Goal: Task Accomplishment & Management: Use online tool/utility

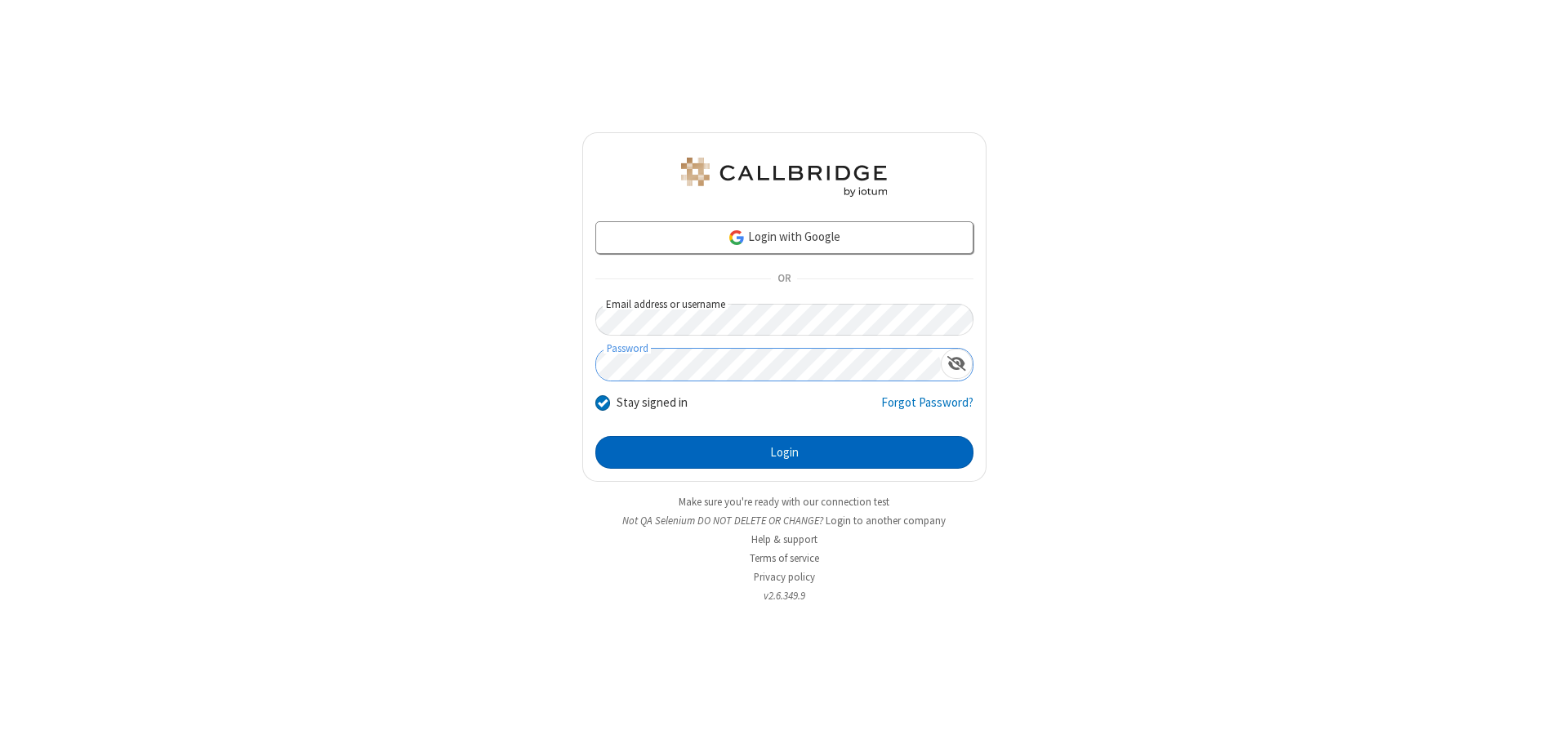
click at [784, 452] on button "Login" at bounding box center [784, 452] width 378 height 33
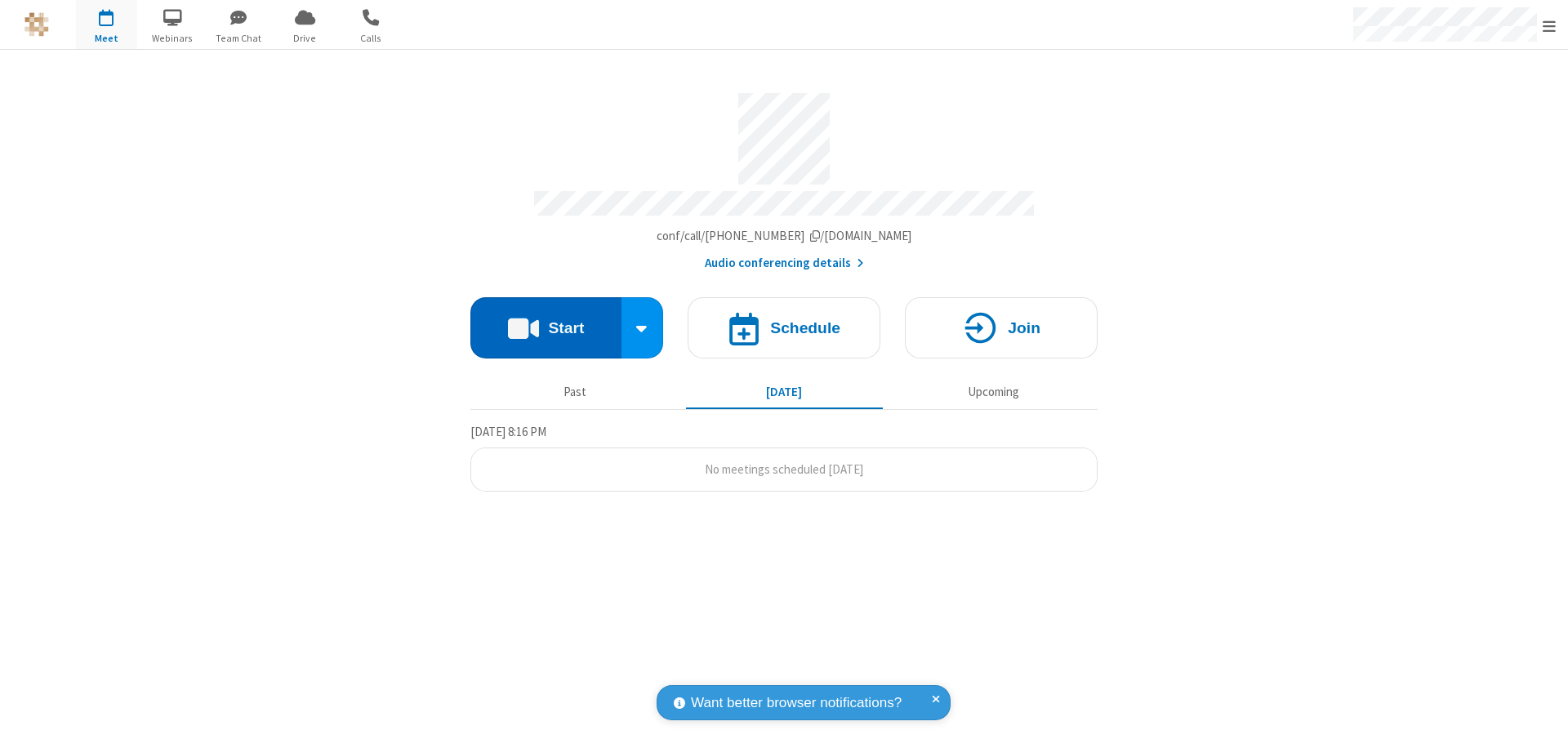
click at [545, 320] on button "Start" at bounding box center [546, 328] width 151 height 61
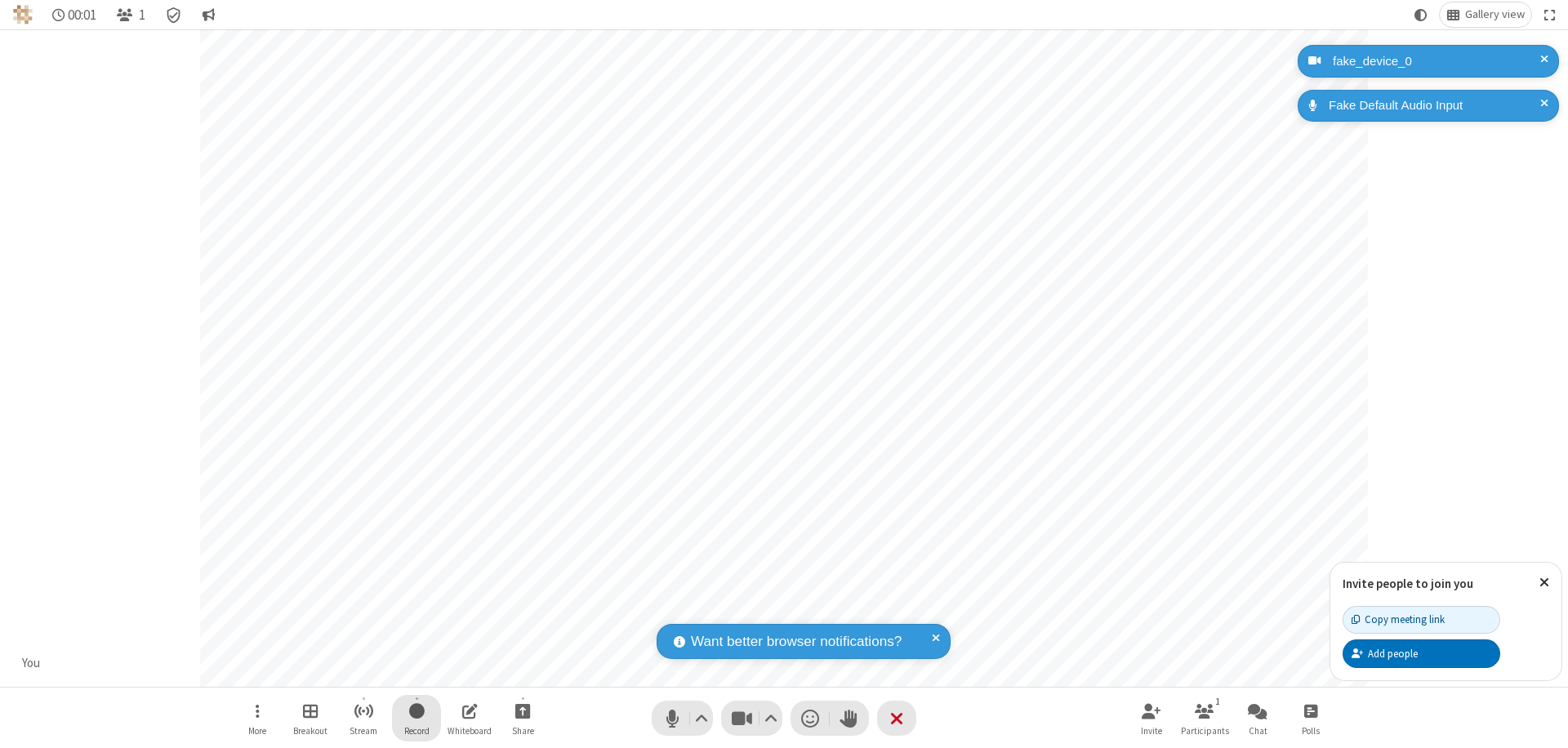
click at [417, 718] on span "Start recording" at bounding box center [417, 711] width 16 height 20
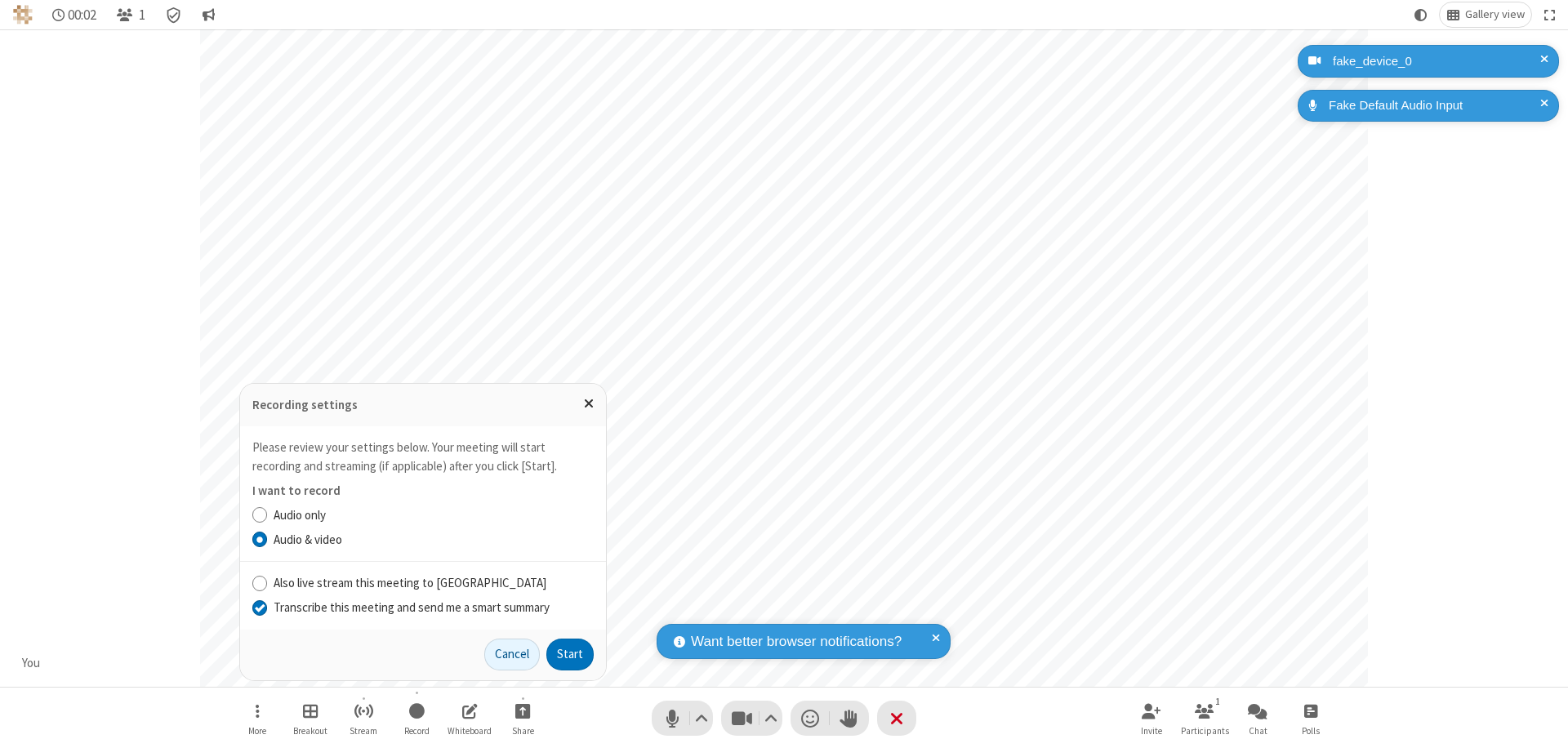
click at [259, 607] on input "Transcribe this meeting and send me a smart summary" at bounding box center [260, 606] width 16 height 17
click at [570, 654] on button "Start" at bounding box center [570, 655] width 48 height 33
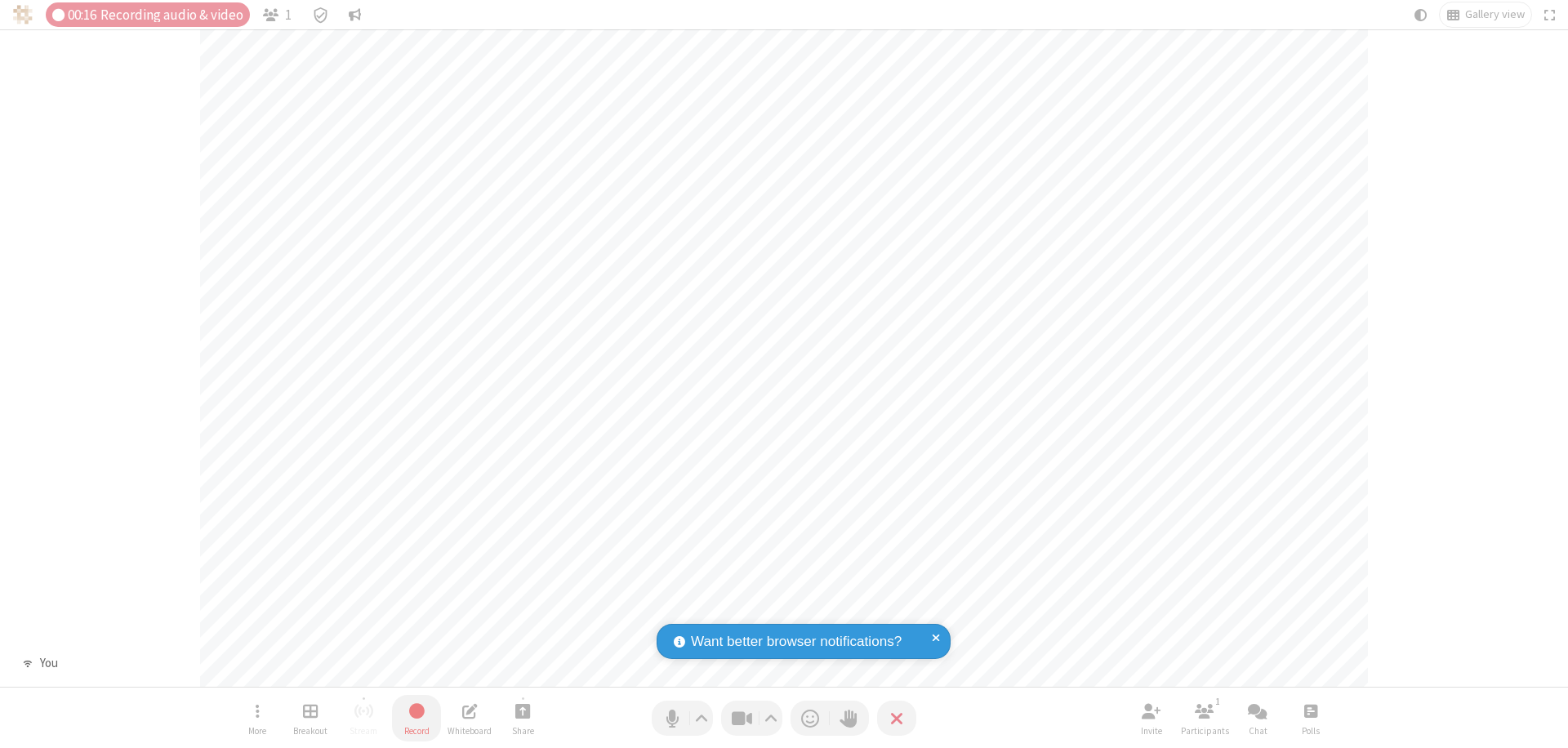
click at [417, 718] on span "Stop recording" at bounding box center [416, 711] width 19 height 20
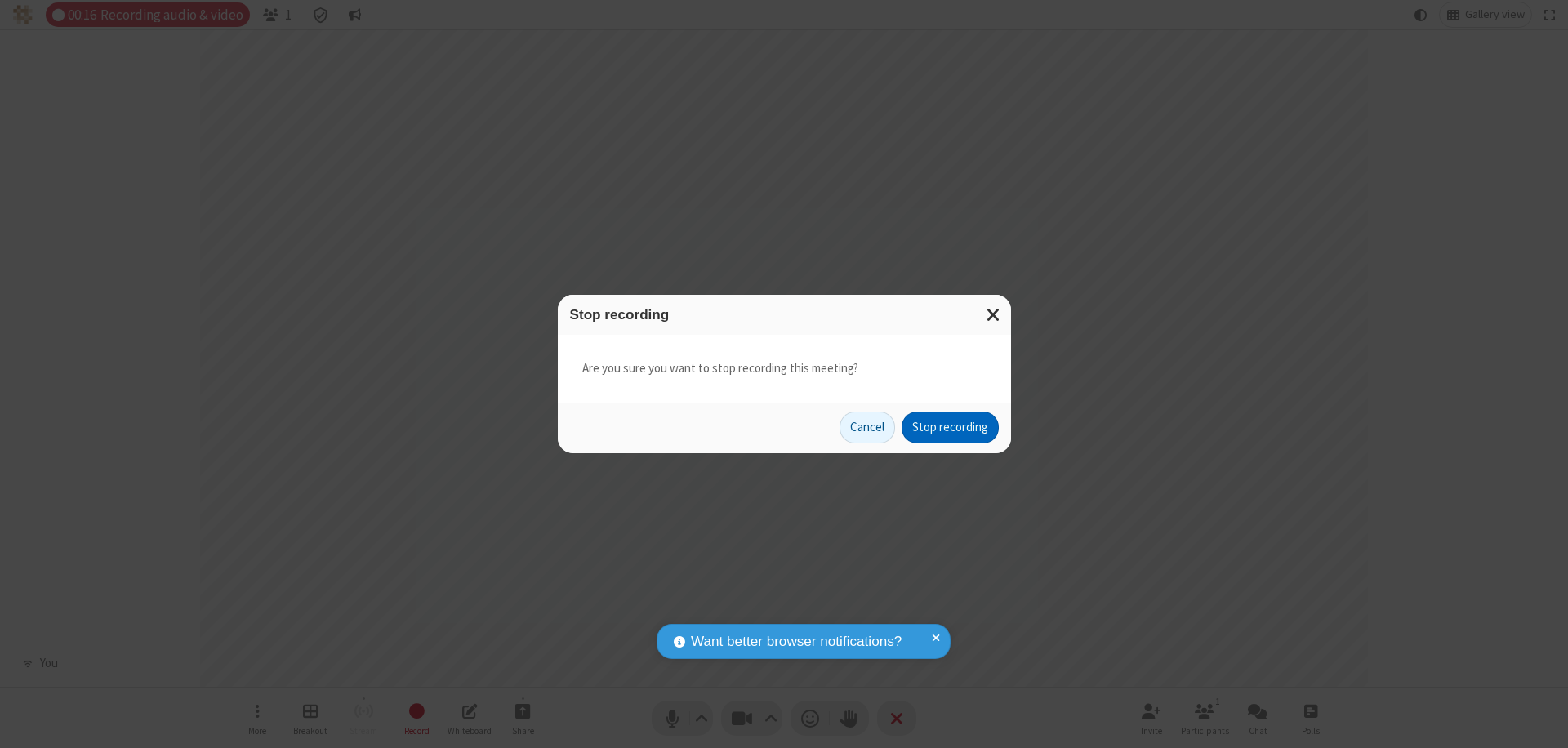
click at [949, 428] on button "Stop recording" at bounding box center [950, 428] width 97 height 33
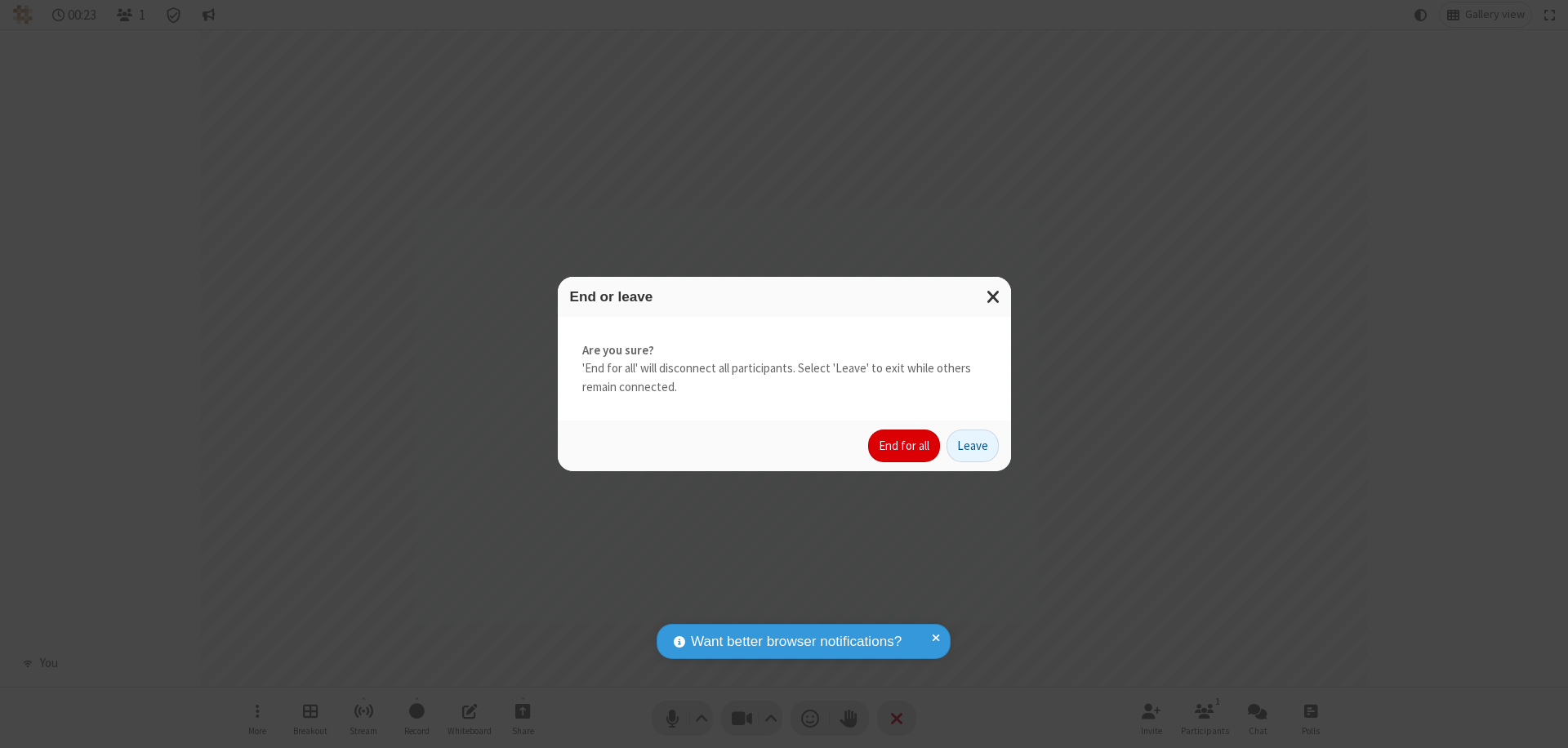
click at [904, 446] on button "End for all" at bounding box center [903, 445] width 72 height 33
